Goal: Information Seeking & Learning: Learn about a topic

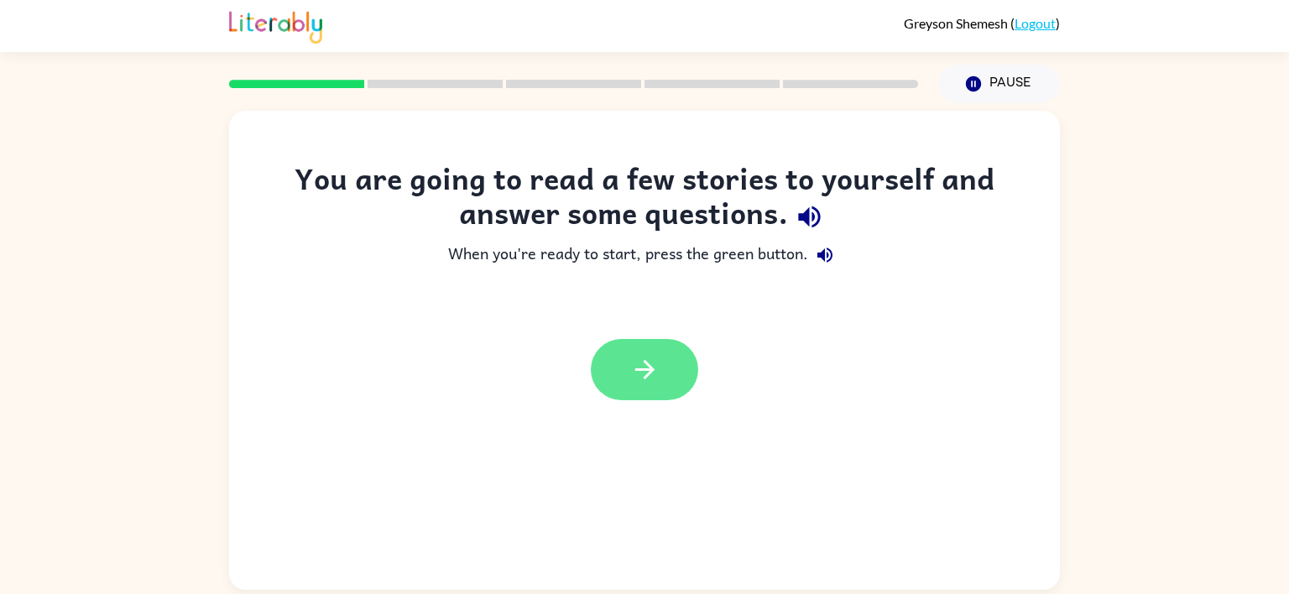
click at [632, 378] on icon "button" at bounding box center [644, 369] width 29 height 29
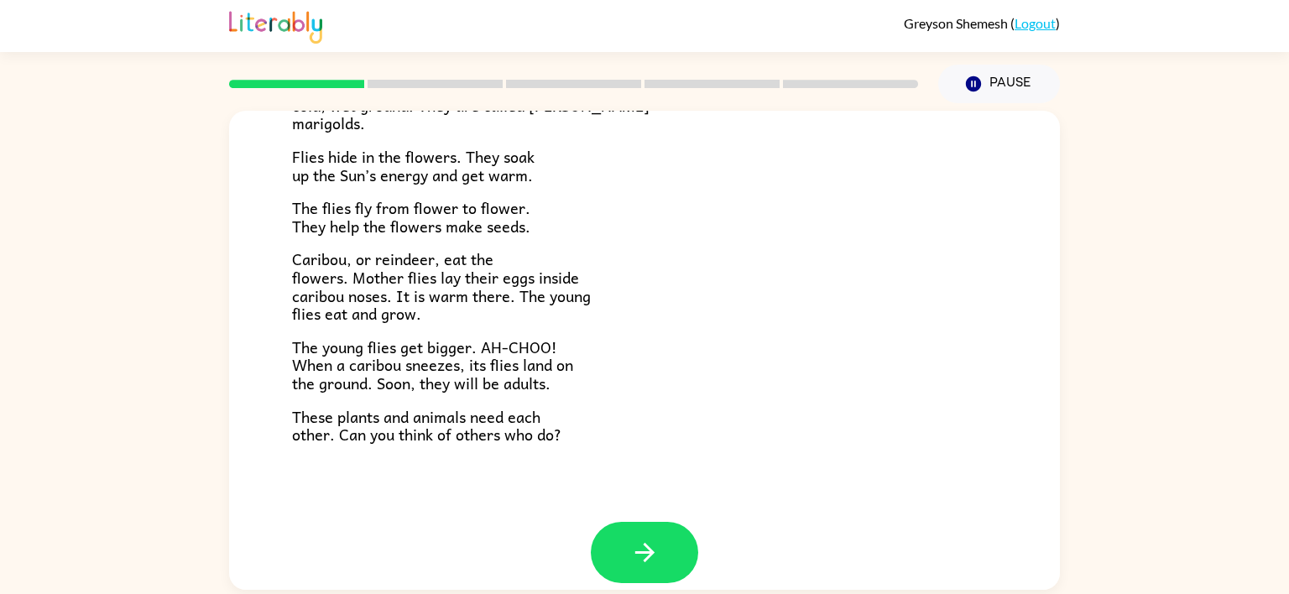
scroll to position [345, 0]
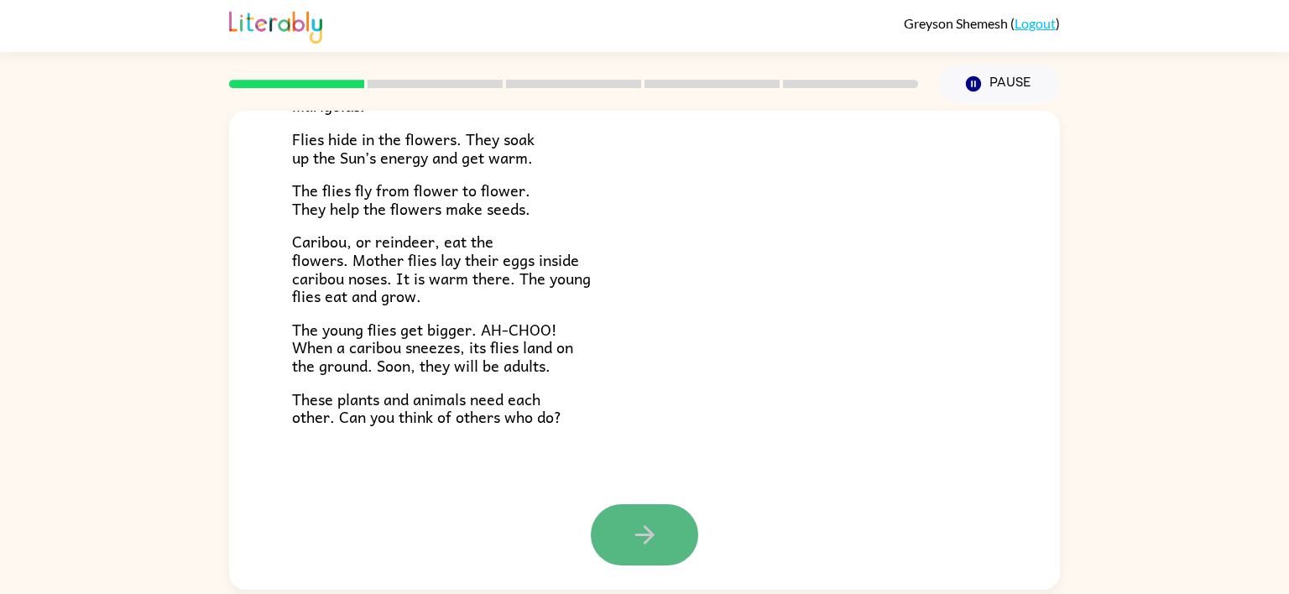
click at [630, 527] on icon "button" at bounding box center [644, 534] width 29 height 29
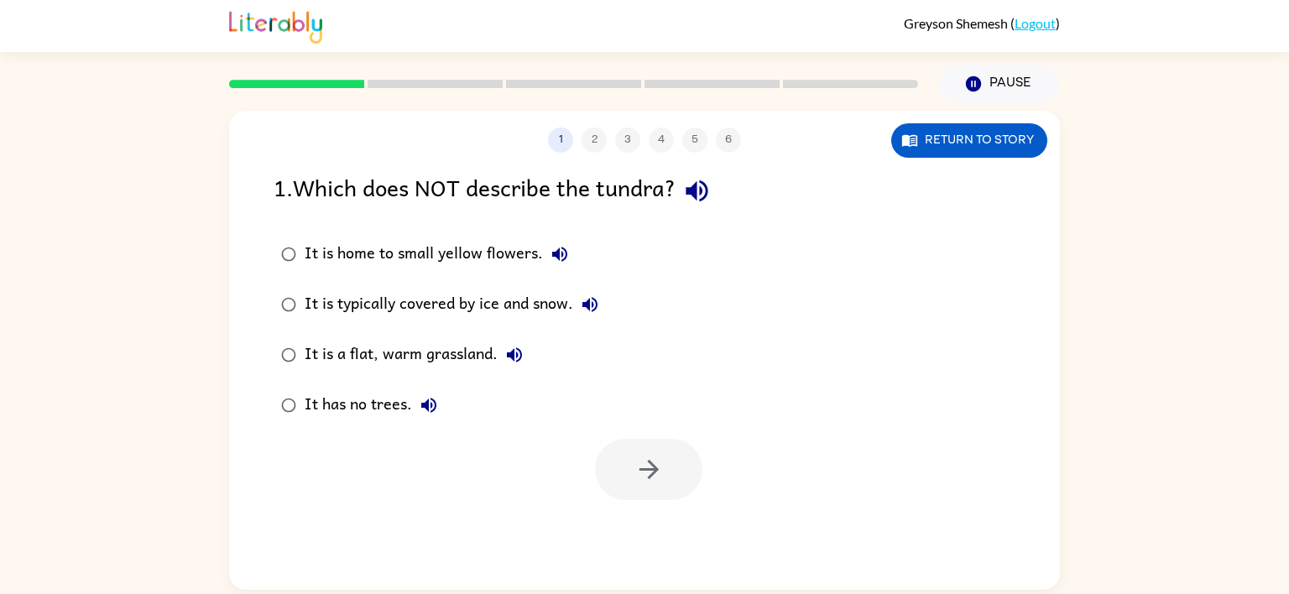
click at [442, 352] on div "It is a flat, warm grassland." at bounding box center [418, 355] width 227 height 34
click at [639, 461] on icon "button" at bounding box center [648, 469] width 29 height 29
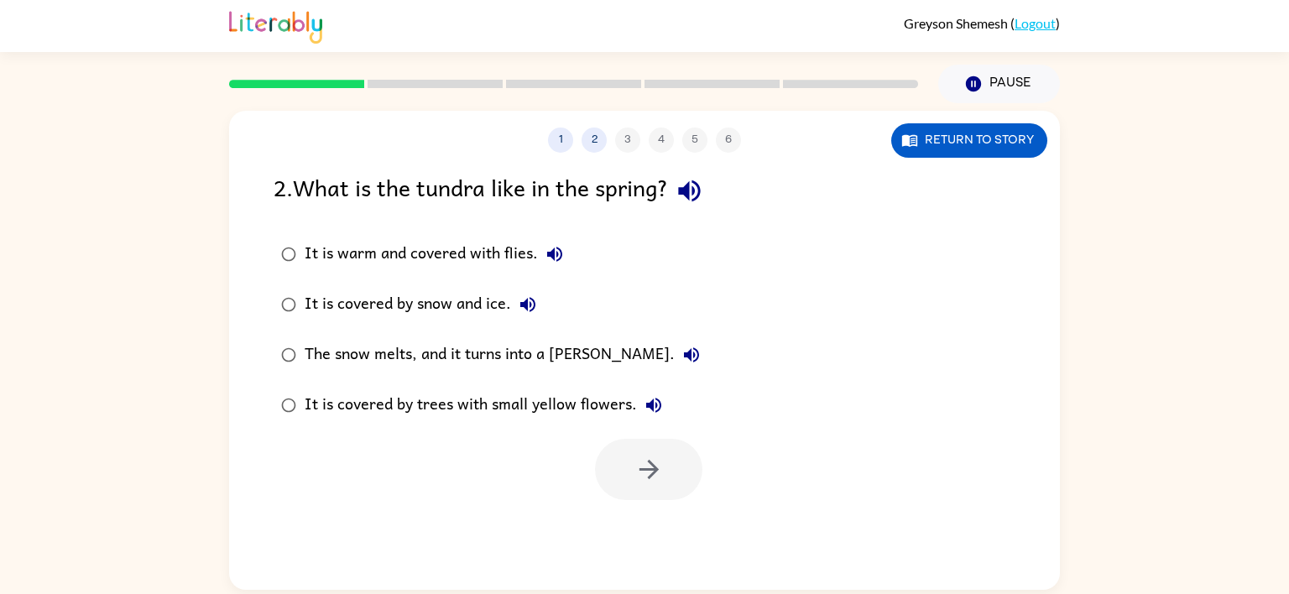
click at [480, 356] on div "The snow melts, and it turns into a [PERSON_NAME]." at bounding box center [507, 355] width 404 height 34
click at [613, 457] on button "button" at bounding box center [648, 469] width 107 height 61
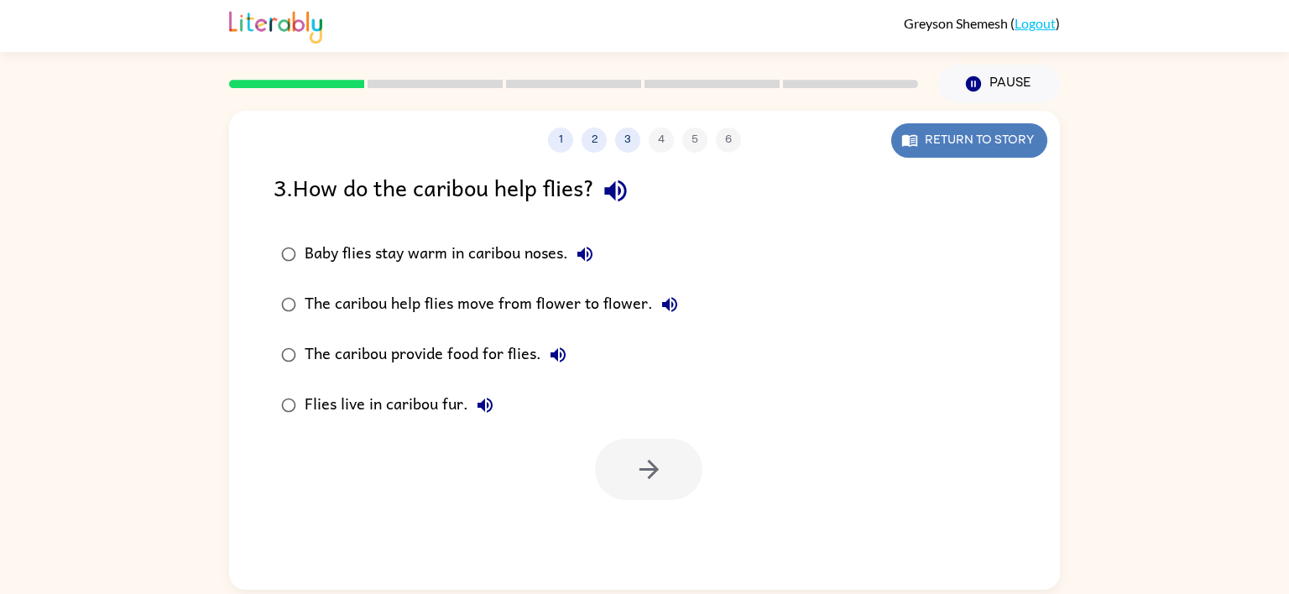
click at [941, 143] on button "Return to story" at bounding box center [969, 140] width 156 height 34
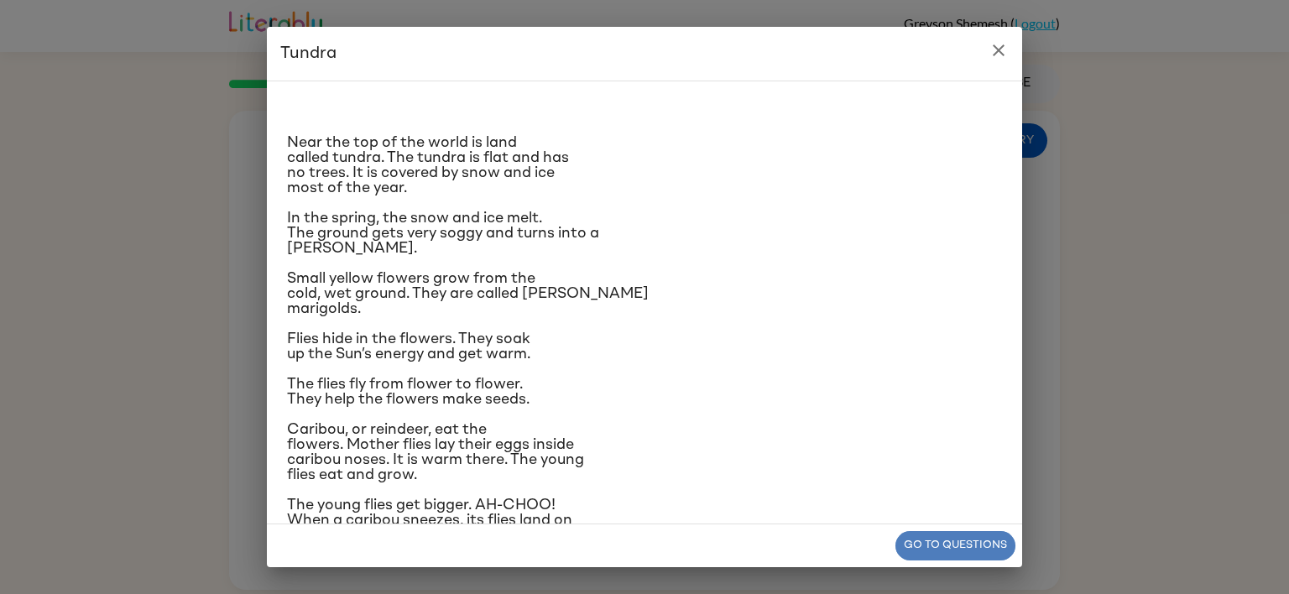
click at [976, 542] on button "Go to questions" at bounding box center [955, 545] width 120 height 29
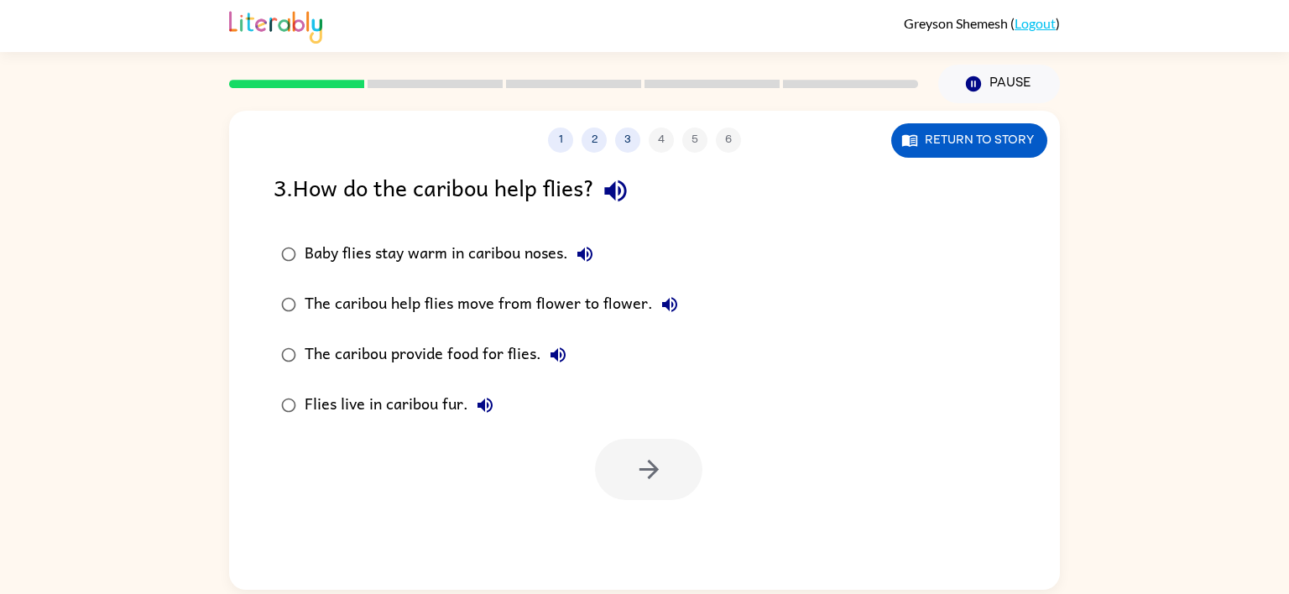
click at [399, 261] on div "Baby flies stay warm in caribou noses." at bounding box center [453, 254] width 297 height 34
click at [611, 464] on button "button" at bounding box center [648, 469] width 107 height 61
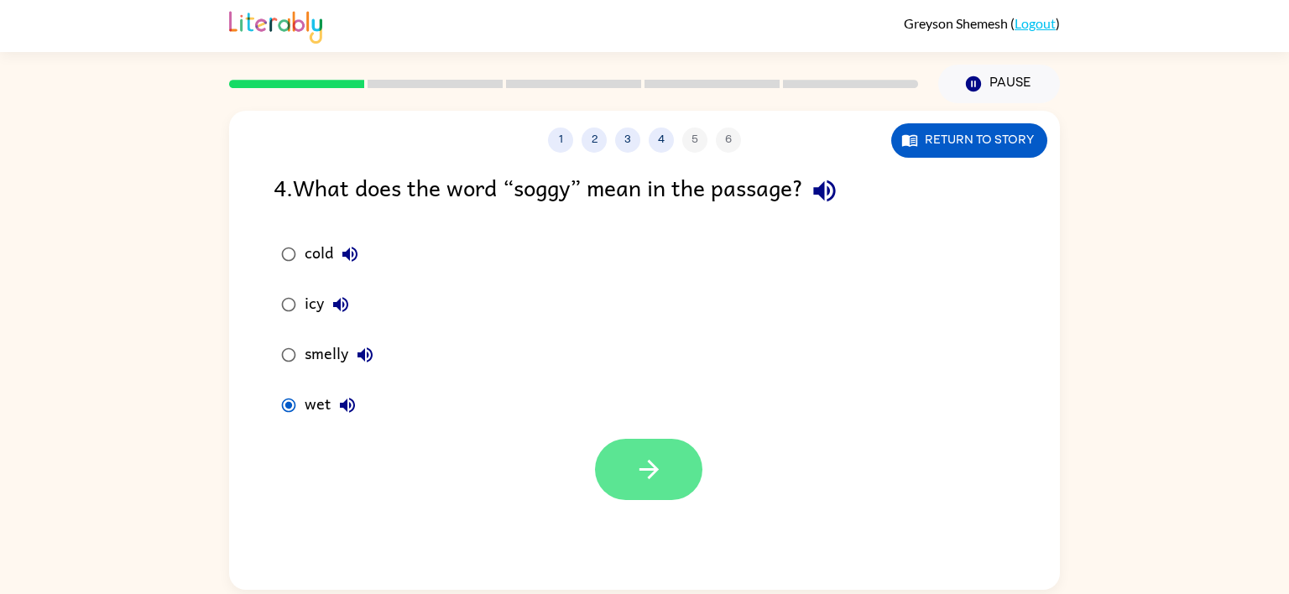
click at [654, 466] on icon "button" at bounding box center [647, 469] width 19 height 19
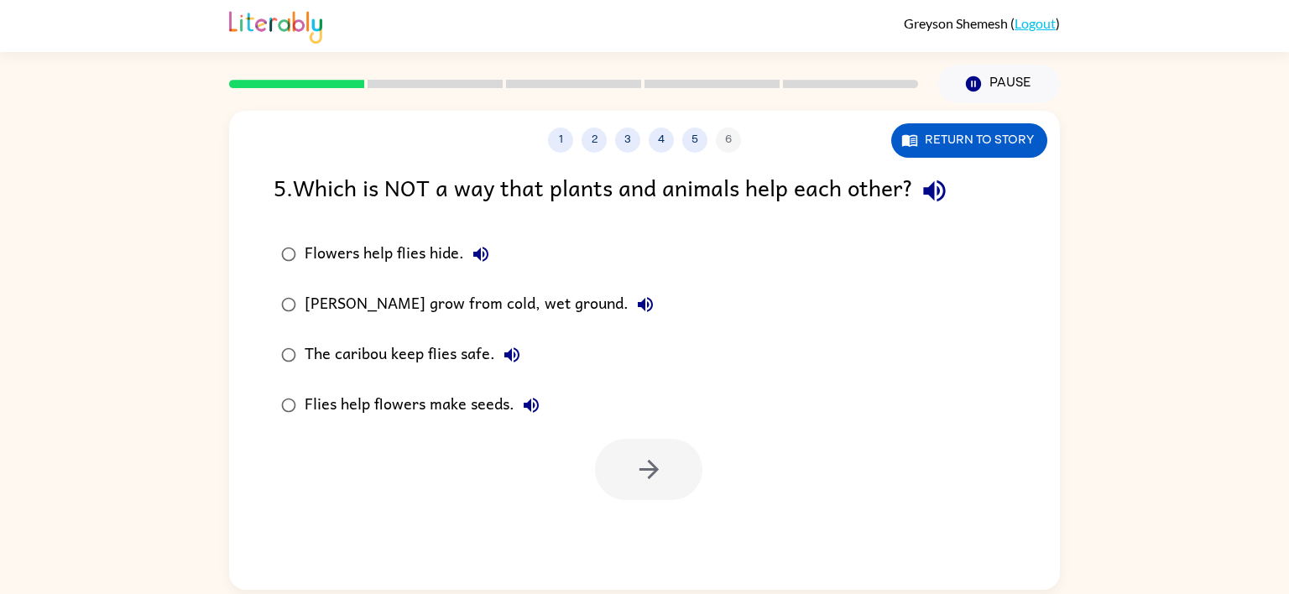
click at [445, 408] on div "Flies help flowers make seeds." at bounding box center [426, 405] width 243 height 34
click at [619, 452] on button "button" at bounding box center [648, 469] width 107 height 61
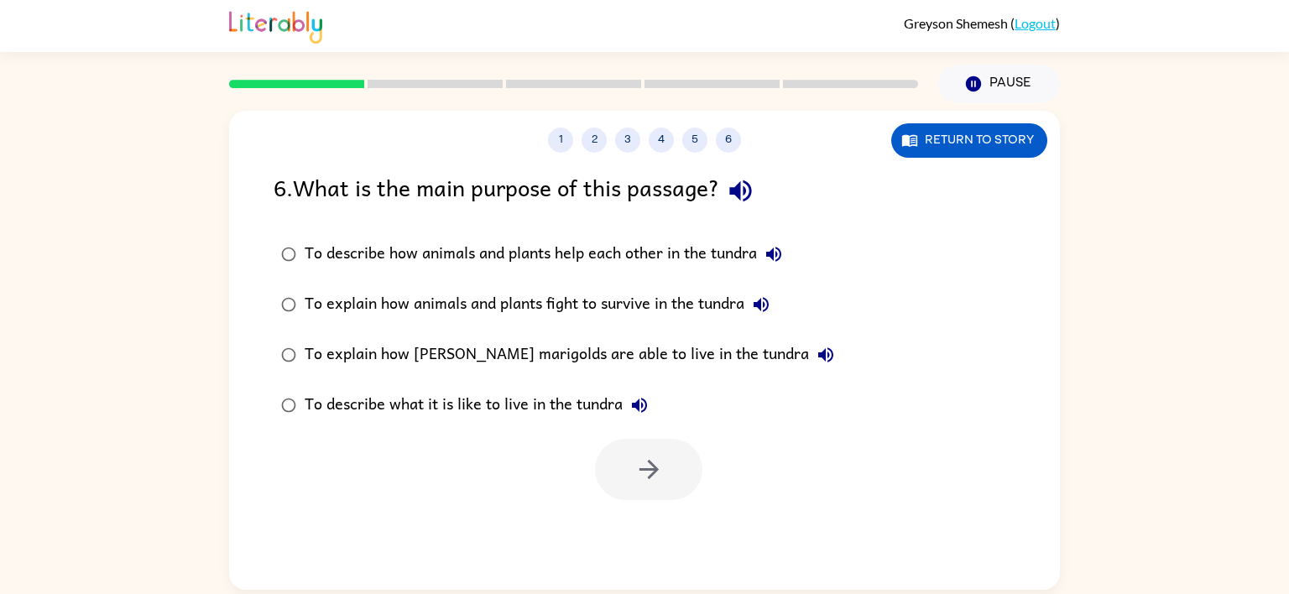
click at [452, 404] on div "To describe what it is like to live in the tundra" at bounding box center [481, 405] width 352 height 34
click at [615, 470] on button "button" at bounding box center [648, 469] width 107 height 61
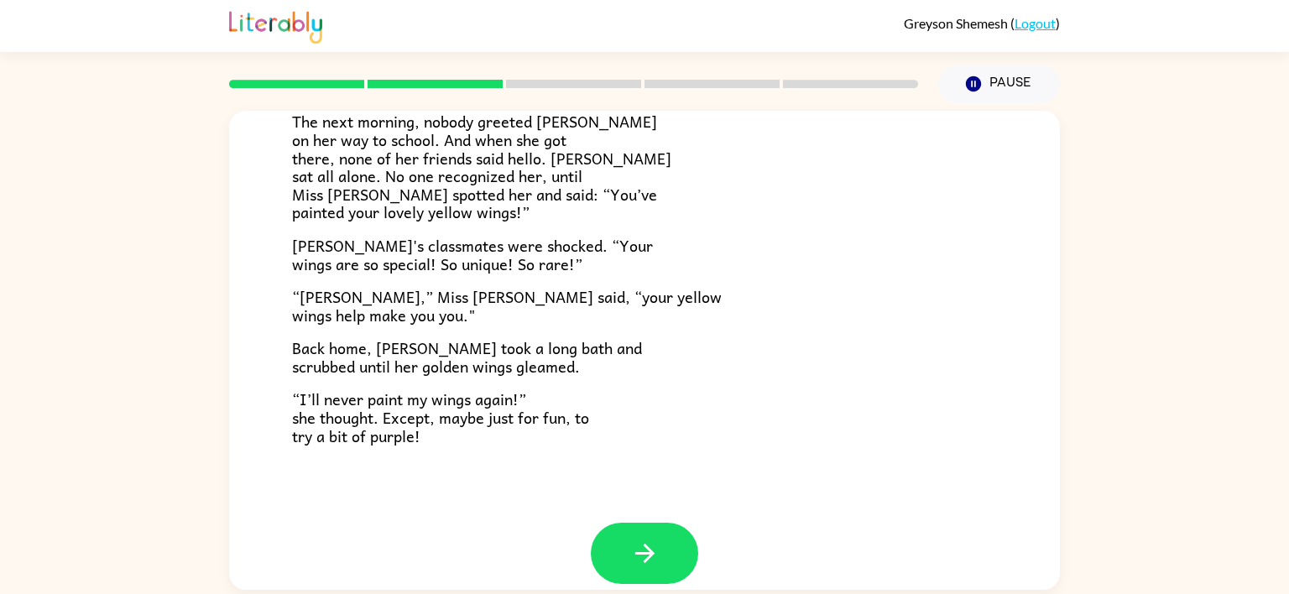
scroll to position [469, 0]
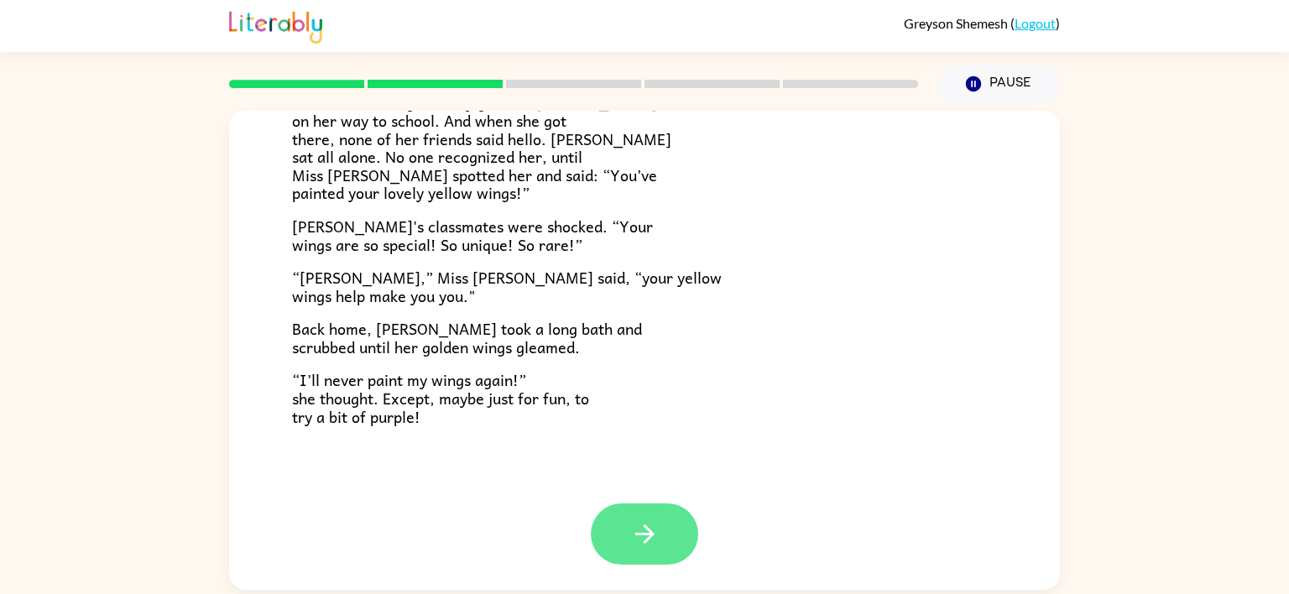
click at [651, 522] on icon "button" at bounding box center [644, 533] width 29 height 29
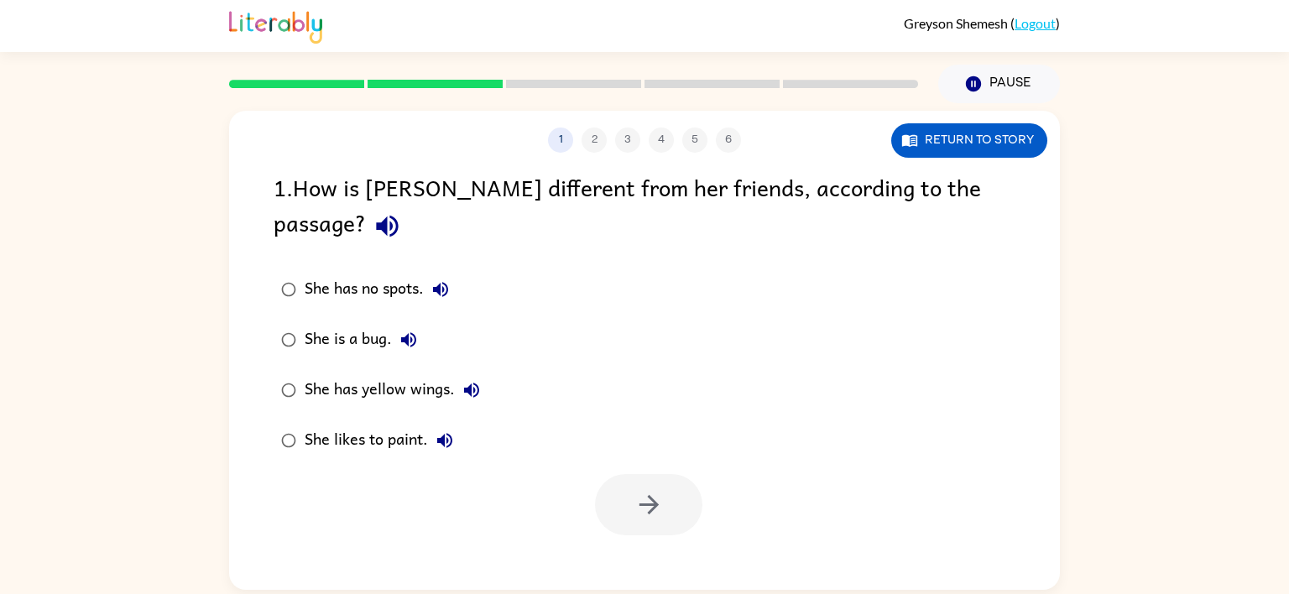
scroll to position [0, 0]
click at [451, 373] on div "She has yellow wings." at bounding box center [397, 390] width 184 height 34
click at [644, 490] on icon "button" at bounding box center [648, 504] width 29 height 29
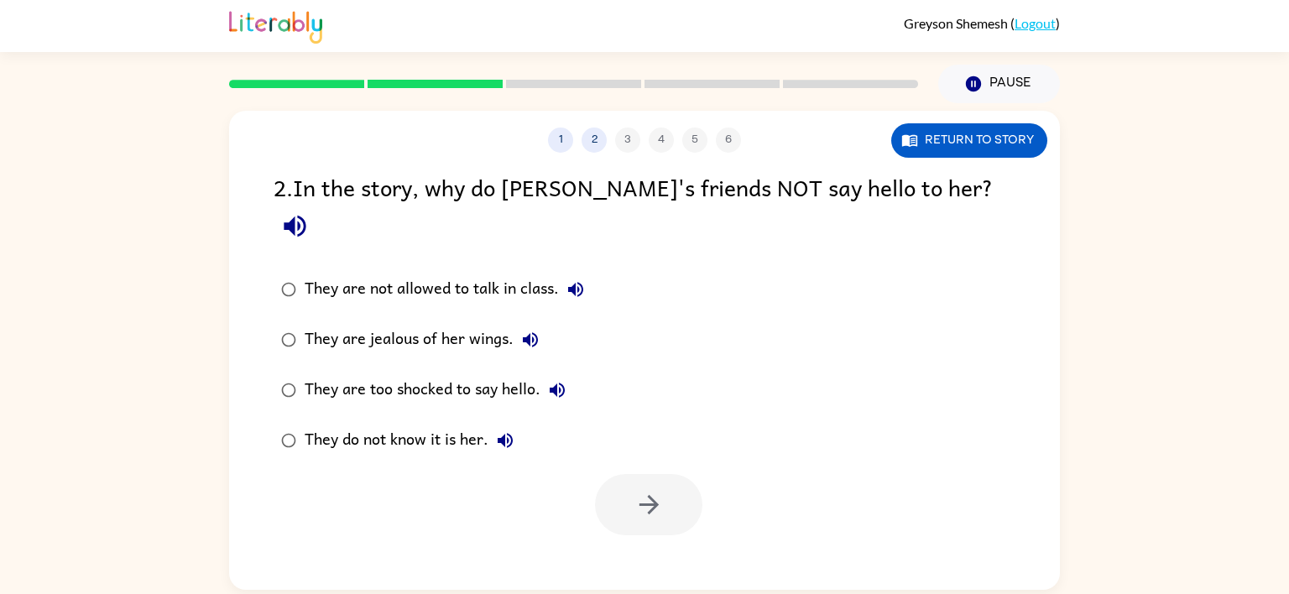
click at [396, 424] on div "They do not know it is her." at bounding box center [413, 441] width 217 height 34
click at [646, 490] on icon "button" at bounding box center [648, 504] width 29 height 29
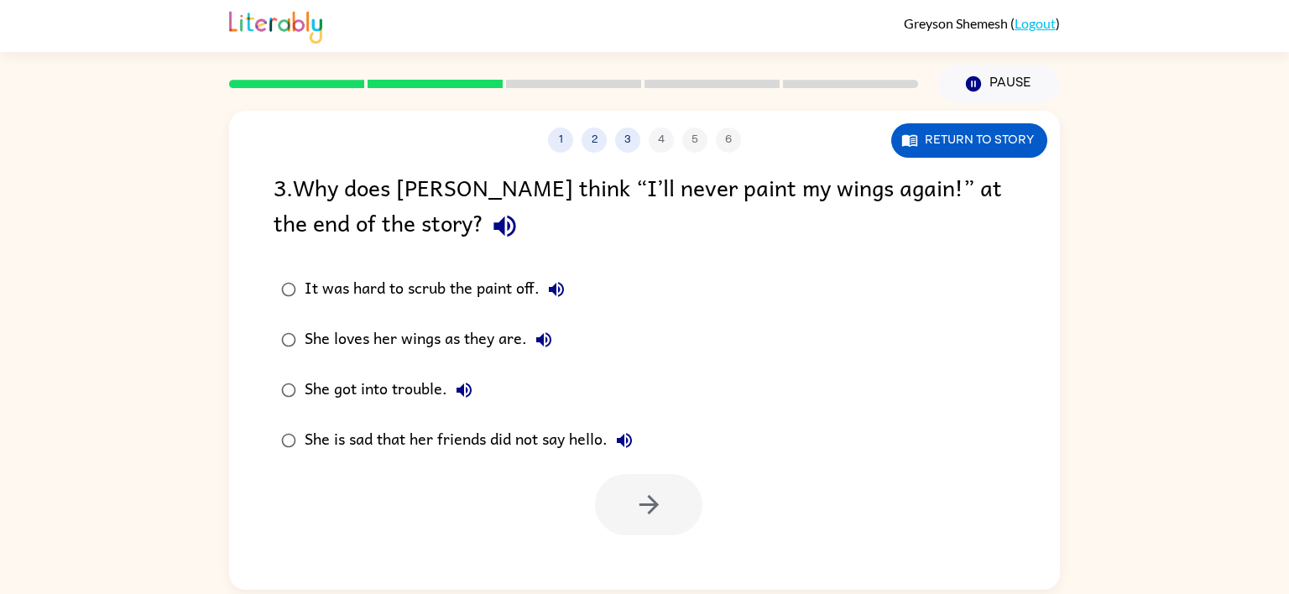
click at [518, 440] on div "She is sad that her friends did not say hello." at bounding box center [473, 441] width 336 height 34
click at [629, 490] on button "button" at bounding box center [648, 504] width 107 height 61
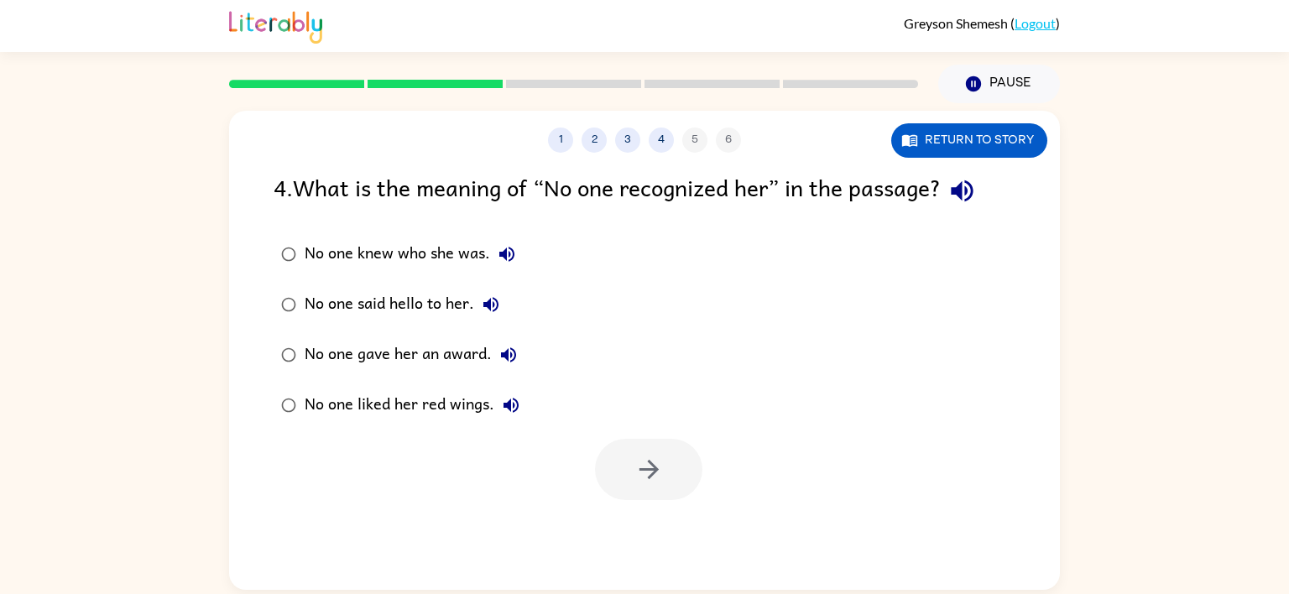
click at [347, 255] on div "No one knew who she was." at bounding box center [414, 254] width 219 height 34
click at [642, 452] on button "button" at bounding box center [648, 469] width 107 height 61
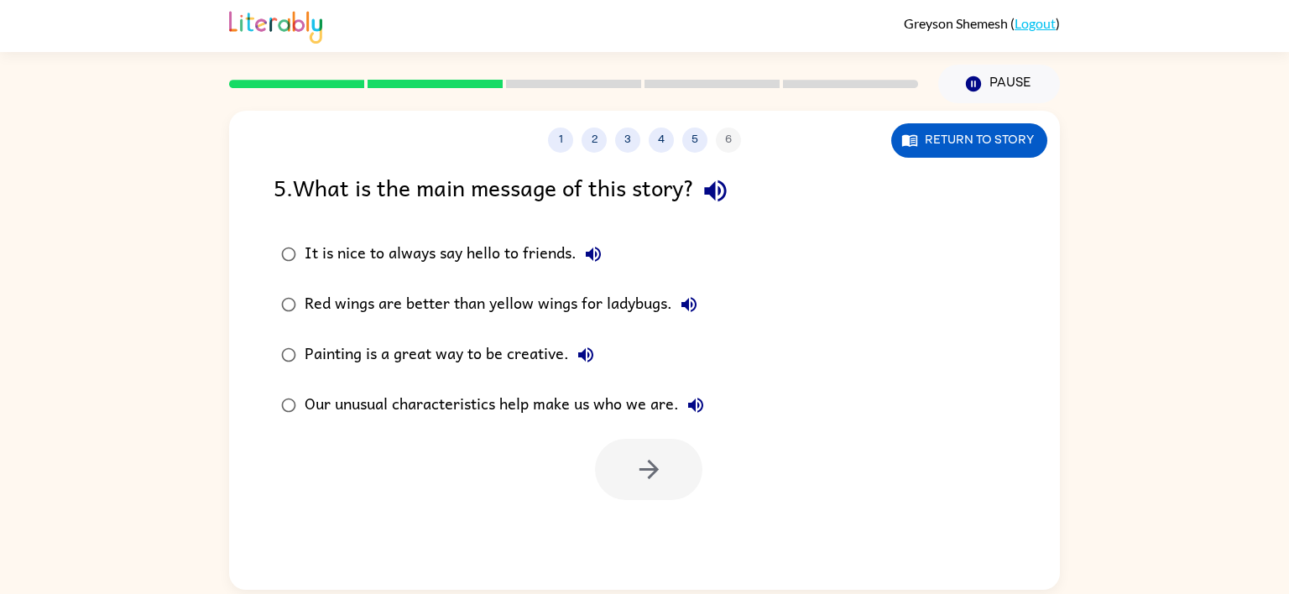
click at [363, 247] on div "It is nice to always say hello to friends." at bounding box center [457, 254] width 305 height 34
click at [384, 398] on div "Our unusual characteristics help make us who we are." at bounding box center [509, 405] width 408 height 34
click at [640, 477] on icon "button" at bounding box center [648, 469] width 29 height 29
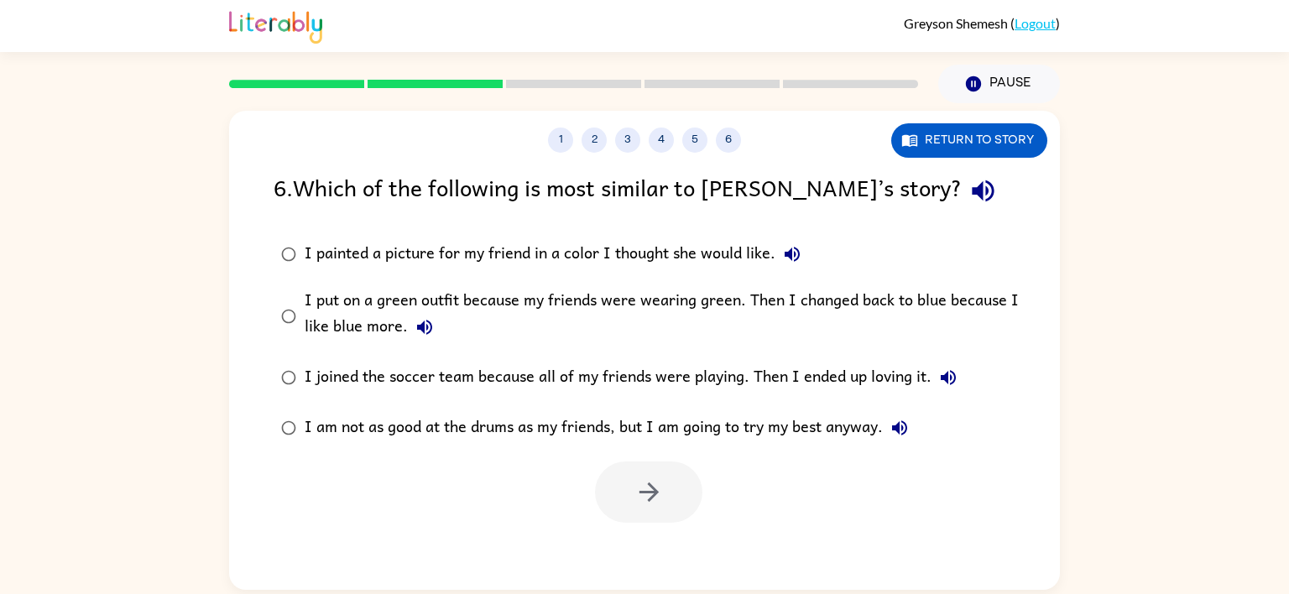
click at [476, 300] on div "I put on a green outfit because my friends were wearing green. Then I changed b…" at bounding box center [671, 316] width 733 height 56
click at [603, 486] on button "button" at bounding box center [648, 491] width 107 height 61
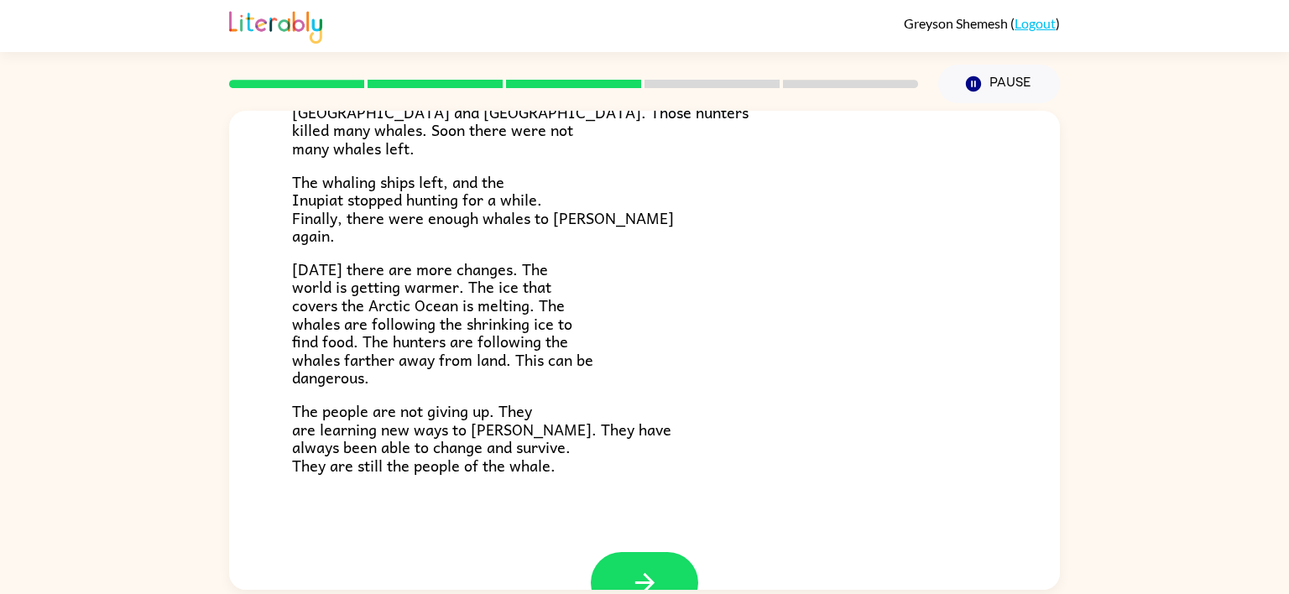
scroll to position [565, 0]
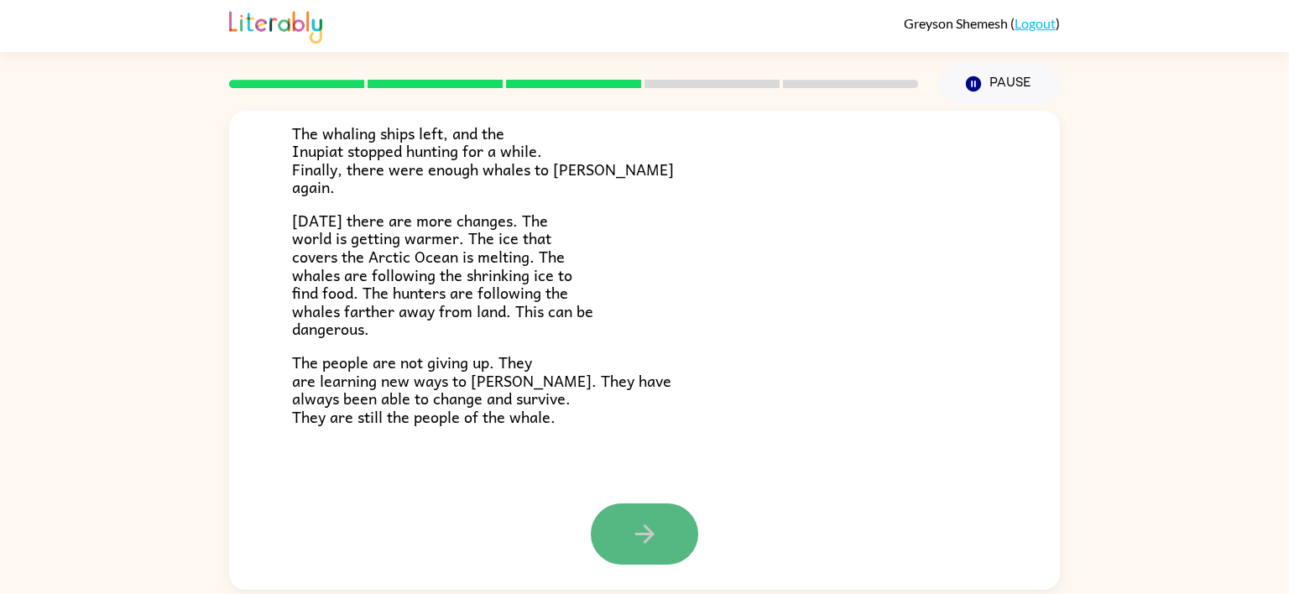
click at [623, 507] on button "button" at bounding box center [644, 533] width 107 height 61
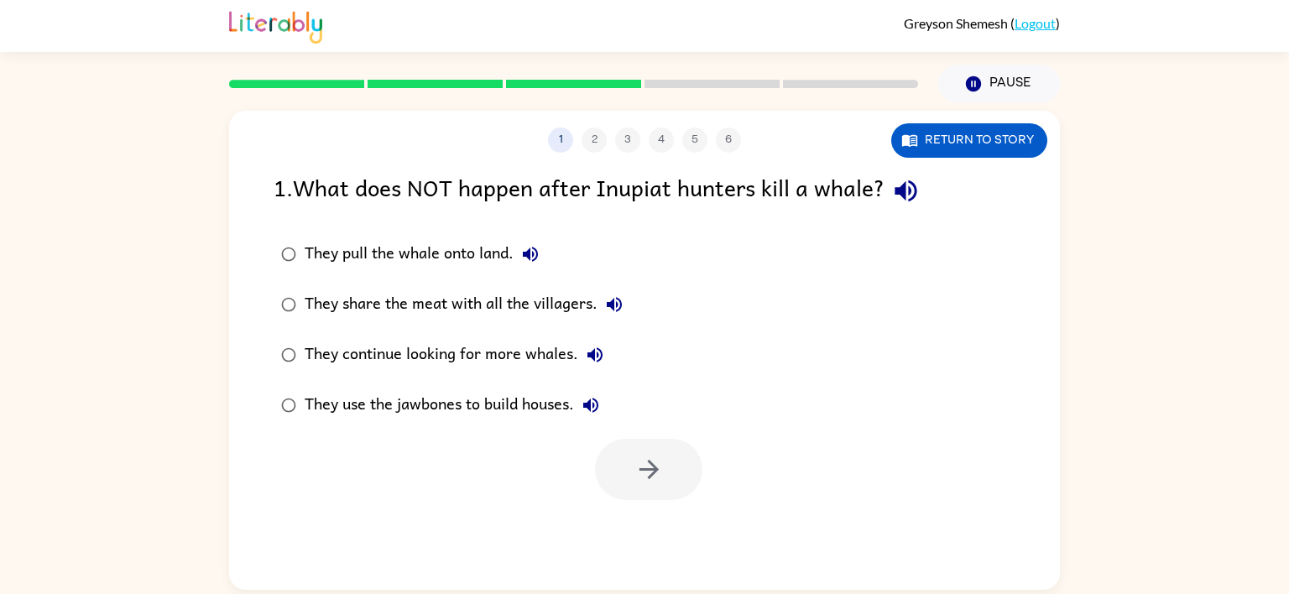
scroll to position [0, 0]
click at [348, 352] on div "They continue looking for more whales." at bounding box center [458, 355] width 307 height 34
click at [680, 492] on button "button" at bounding box center [648, 469] width 107 height 61
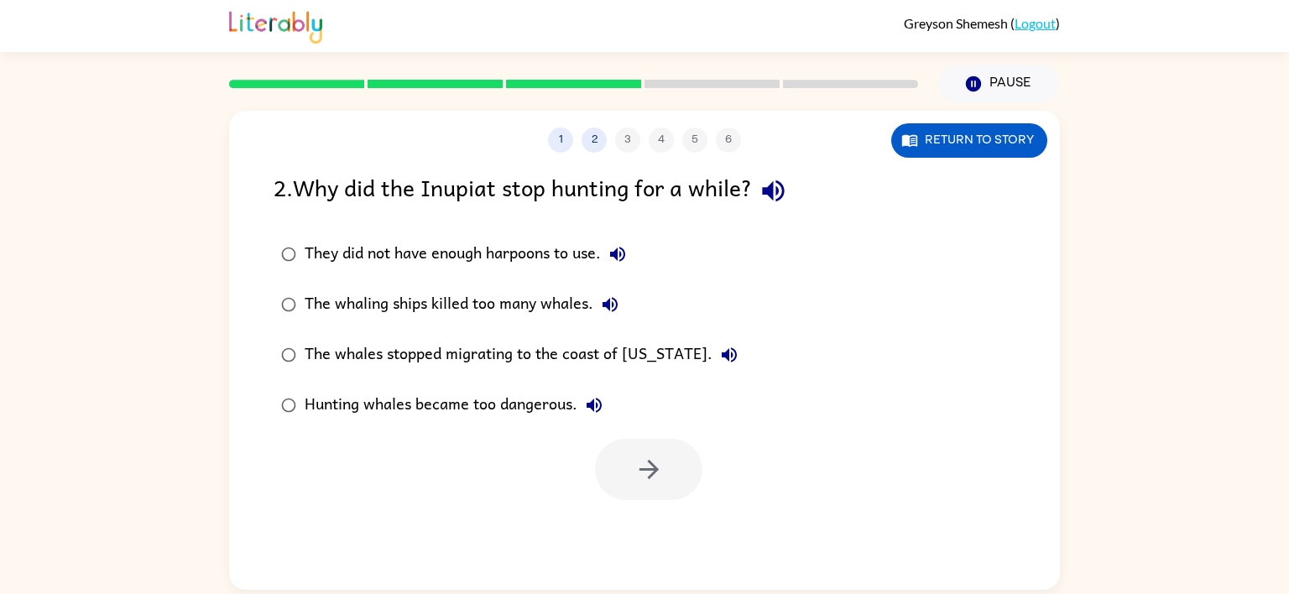
click at [588, 309] on div "The whaling ships killed too many whales." at bounding box center [466, 305] width 322 height 34
click at [660, 445] on button "button" at bounding box center [648, 469] width 107 height 61
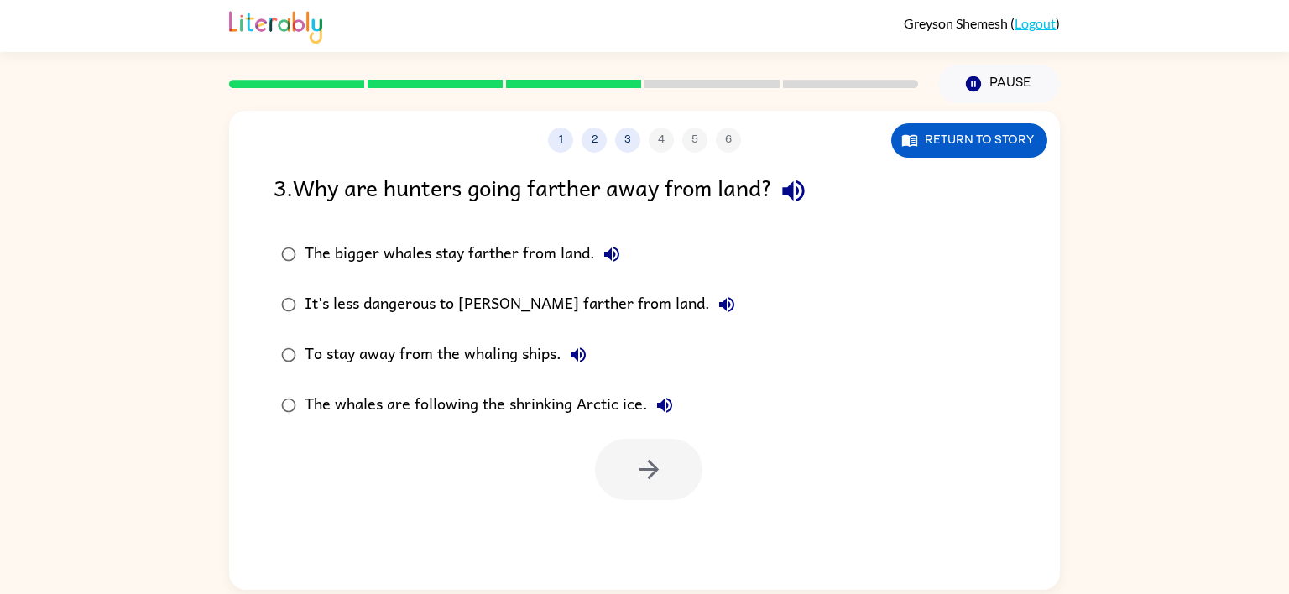
click at [584, 404] on div "The whales are following the shrinking Arctic ice." at bounding box center [493, 405] width 377 height 34
click at [691, 464] on button "button" at bounding box center [648, 469] width 107 height 61
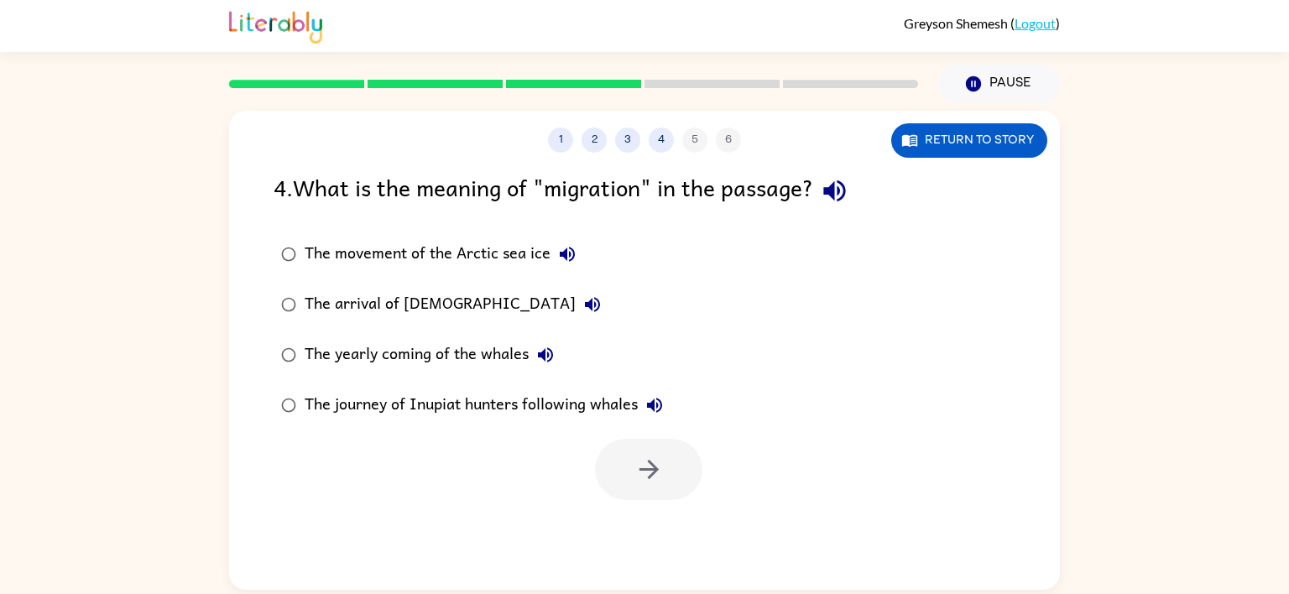
click at [468, 409] on div "The journey of Inupiat hunters following whales" at bounding box center [488, 405] width 367 height 34
click at [646, 470] on icon "button" at bounding box center [647, 469] width 19 height 19
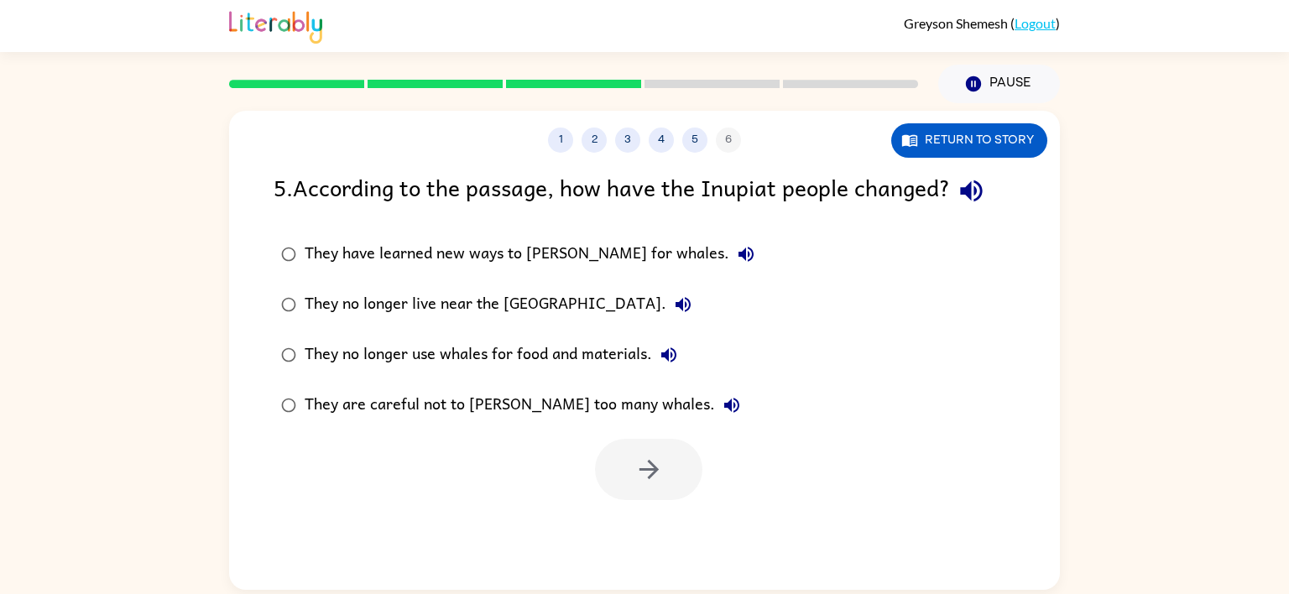
click at [545, 407] on div "They are careful not to [PERSON_NAME] too many whales." at bounding box center [527, 405] width 444 height 34
click at [683, 485] on button "button" at bounding box center [648, 469] width 107 height 61
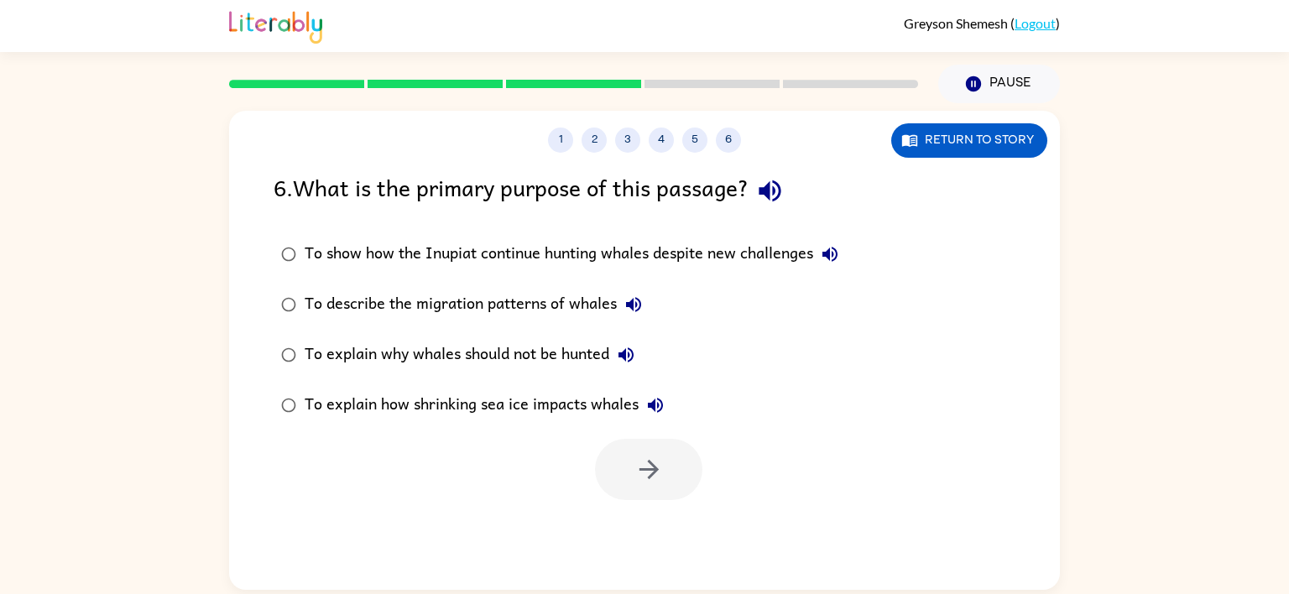
click at [607, 413] on div "To explain how shrinking sea ice impacts whales" at bounding box center [488, 405] width 367 height 34
click at [652, 481] on icon "button" at bounding box center [648, 469] width 29 height 29
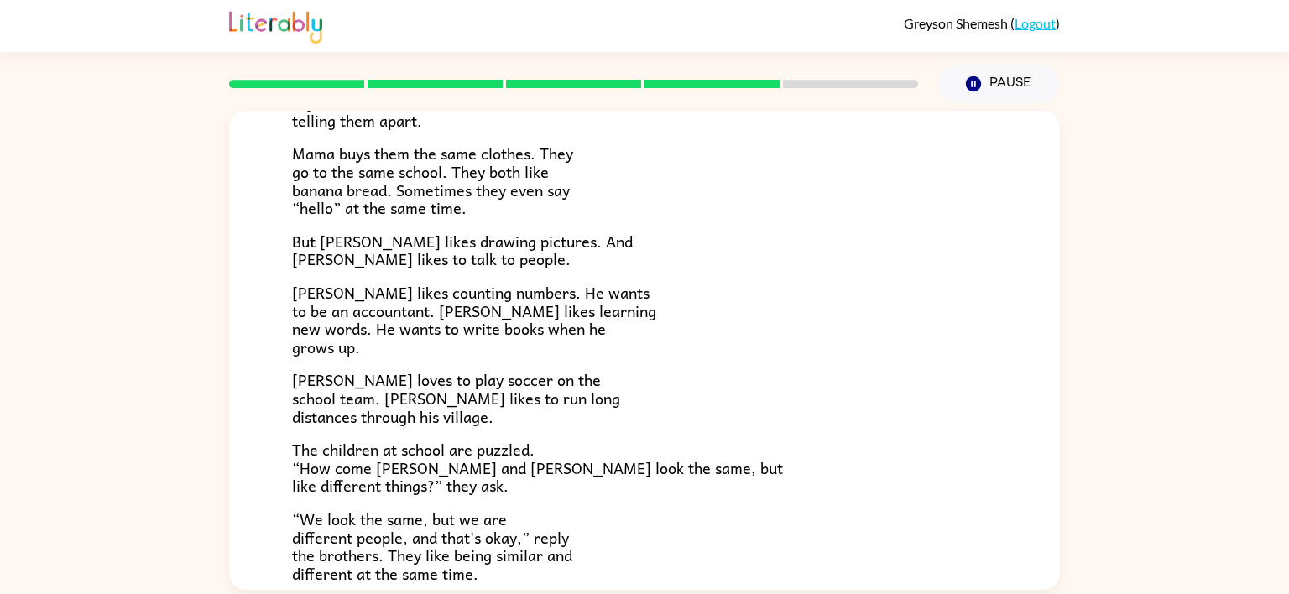
scroll to position [208, 0]
click at [430, 447] on span "The children at school are puzzled. “How come [PERSON_NAME] and [PERSON_NAME] l…" at bounding box center [537, 465] width 491 height 60
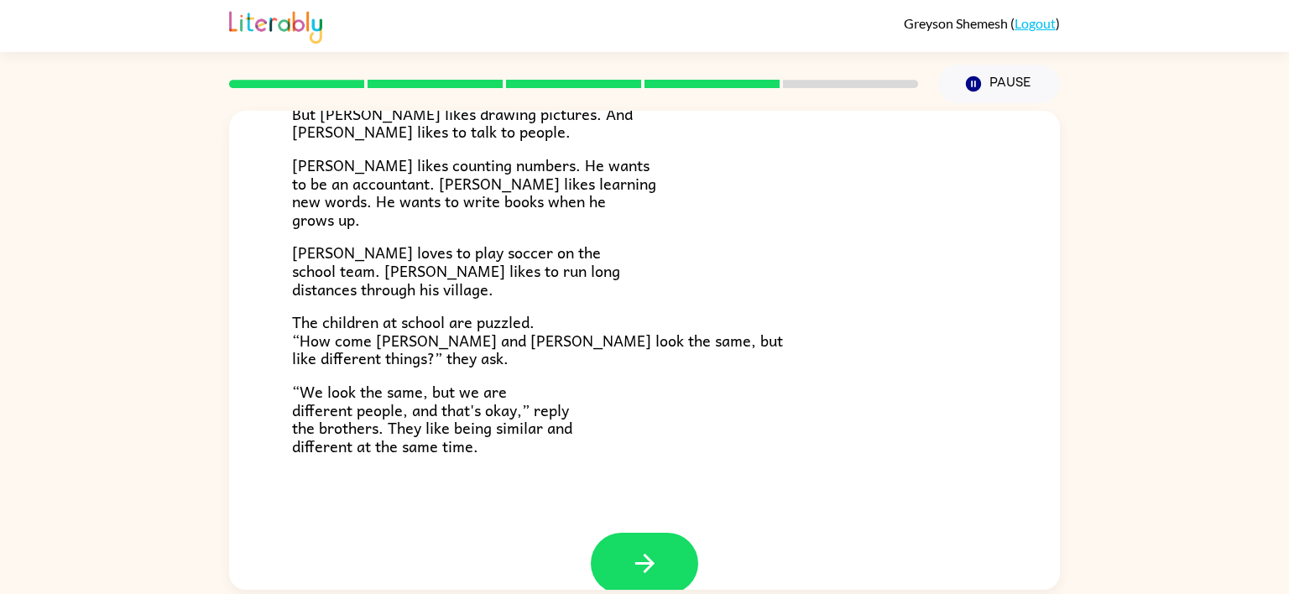
scroll to position [362, 0]
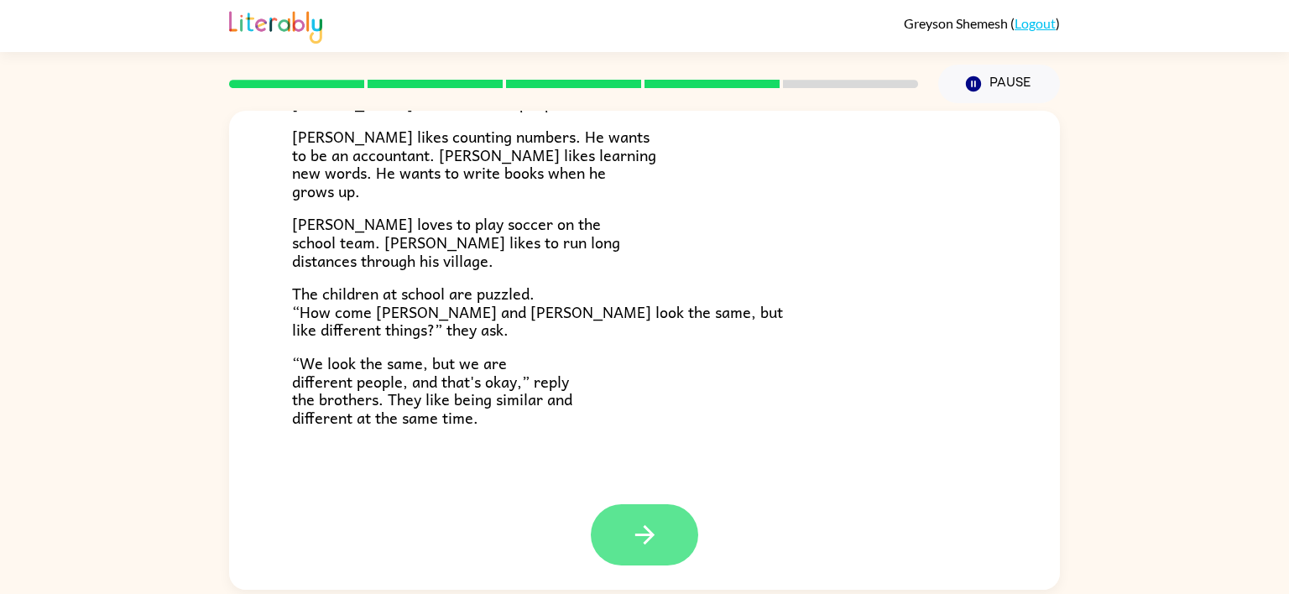
click at [678, 548] on button "button" at bounding box center [644, 534] width 107 height 61
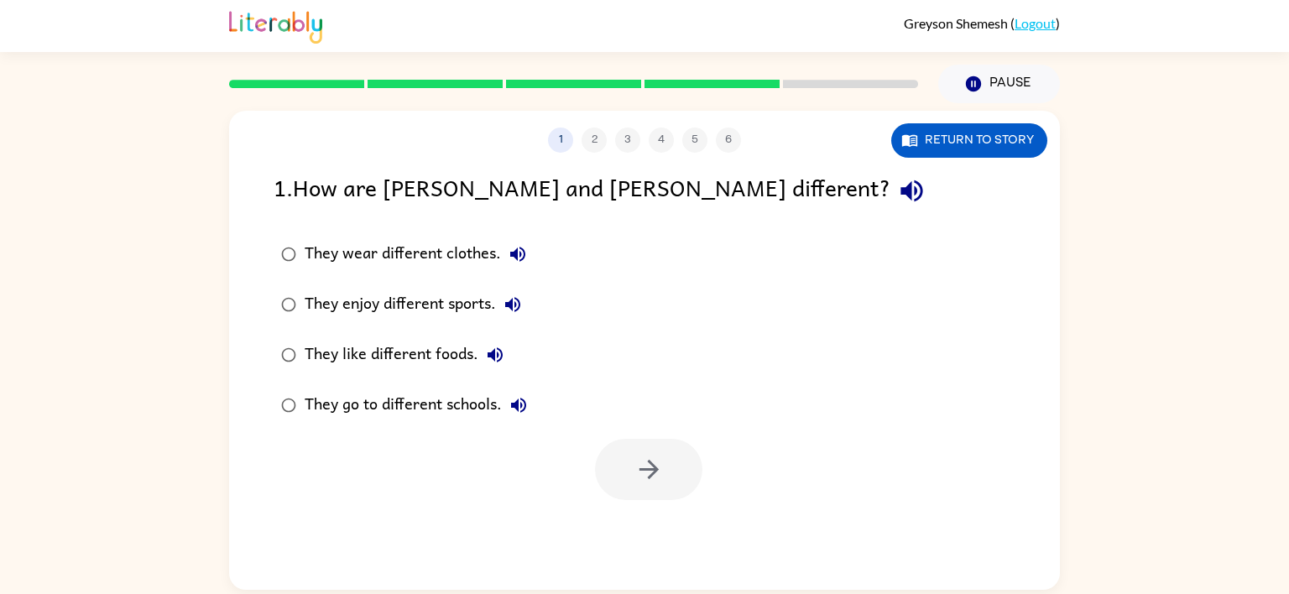
scroll to position [0, 0]
click at [454, 300] on div "They enjoy different sports." at bounding box center [417, 305] width 225 height 34
click at [611, 460] on button "button" at bounding box center [648, 469] width 107 height 61
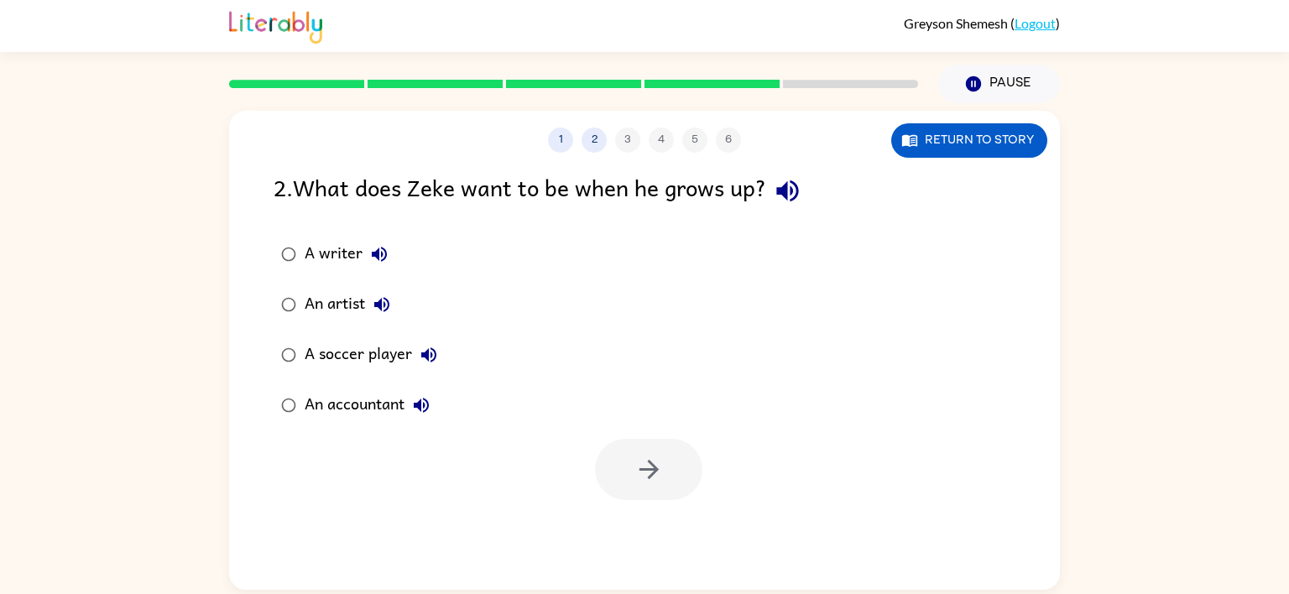
click at [392, 351] on div "A soccer player" at bounding box center [375, 355] width 141 height 34
click at [652, 486] on button "button" at bounding box center [648, 469] width 107 height 61
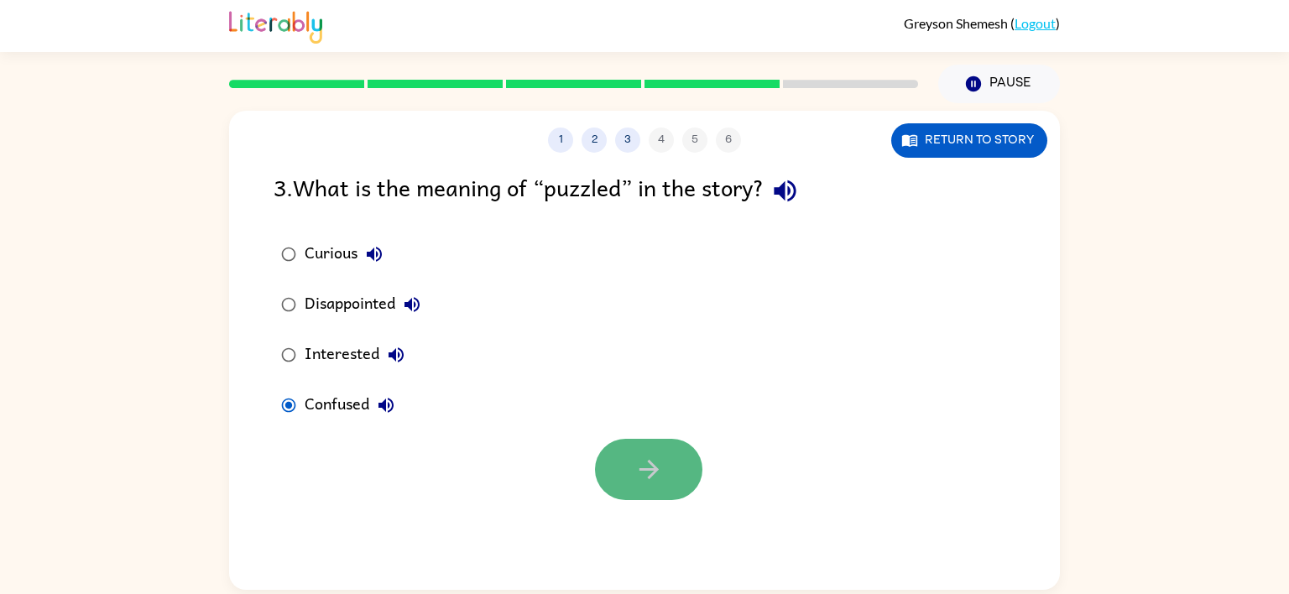
click at [600, 454] on button "button" at bounding box center [648, 469] width 107 height 61
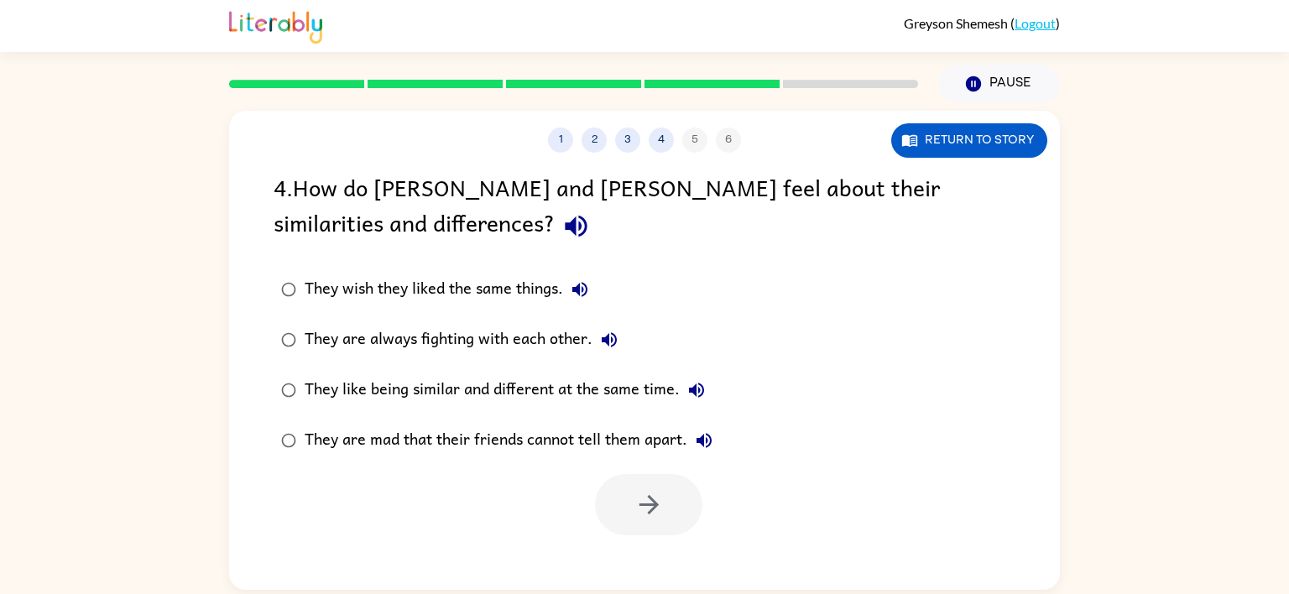
click at [436, 391] on div "They like being similar and different at the same time." at bounding box center [509, 390] width 409 height 34
click at [650, 492] on icon "button" at bounding box center [648, 504] width 29 height 29
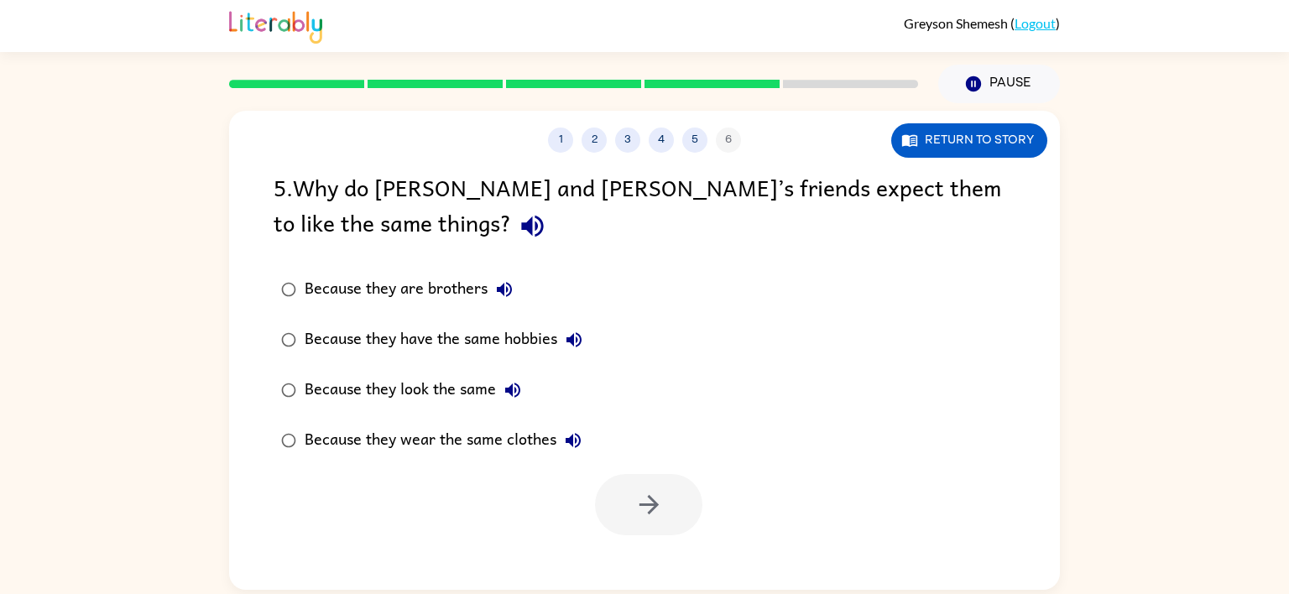
click at [419, 288] on div "Because they are brothers" at bounding box center [413, 290] width 216 height 34
click at [653, 512] on icon "button" at bounding box center [648, 504] width 29 height 29
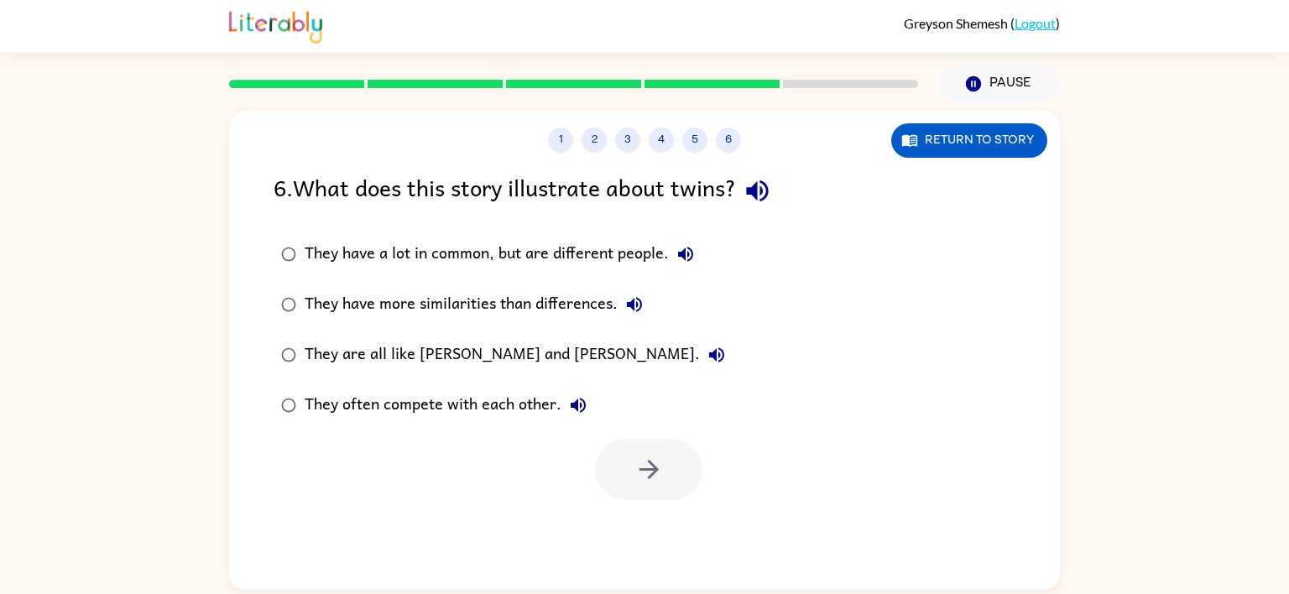
click at [517, 378] on label "They are all like [PERSON_NAME] and [PERSON_NAME]." at bounding box center [502, 355] width 477 height 50
click at [466, 256] on div "They have a lot in common, but are different people." at bounding box center [504, 254] width 398 height 34
click at [654, 486] on button "button" at bounding box center [648, 469] width 107 height 61
